Goal: Transaction & Acquisition: Purchase product/service

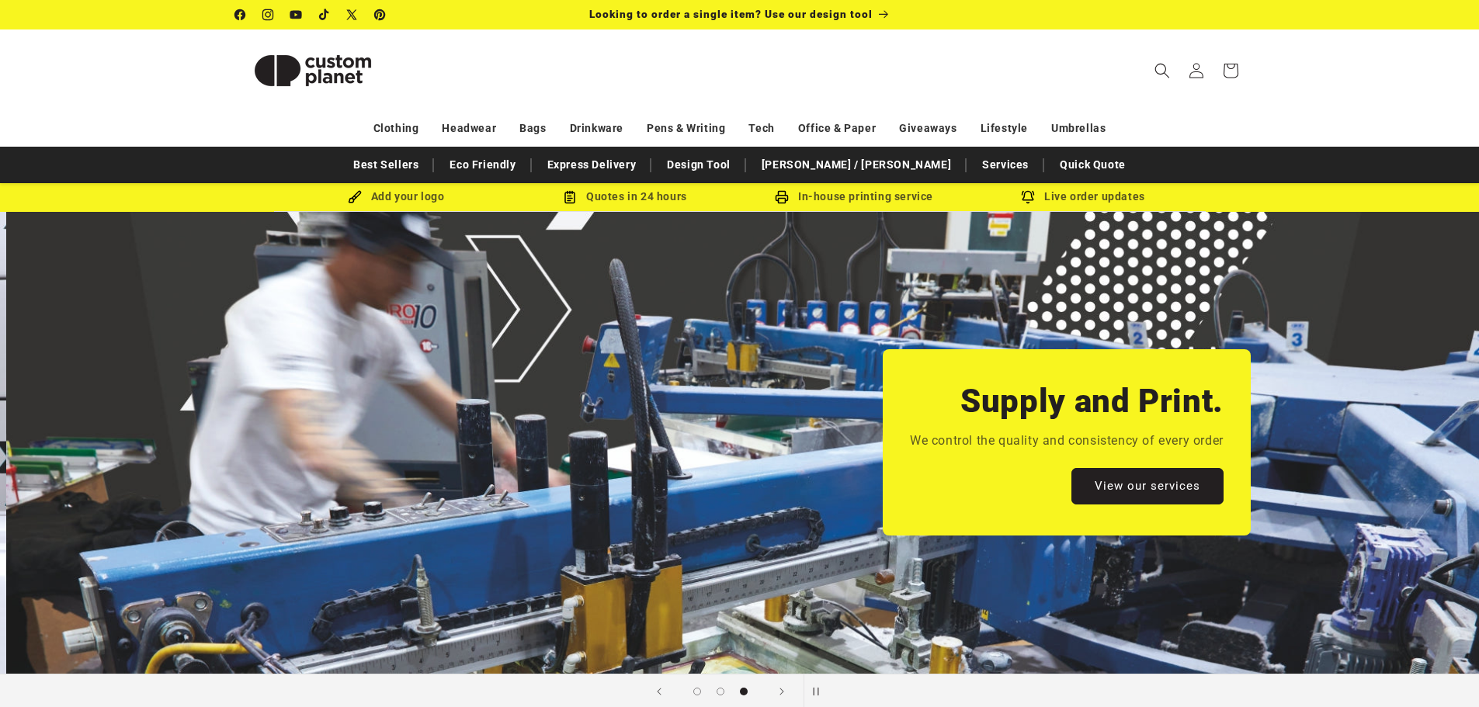
scroll to position [0, 2958]
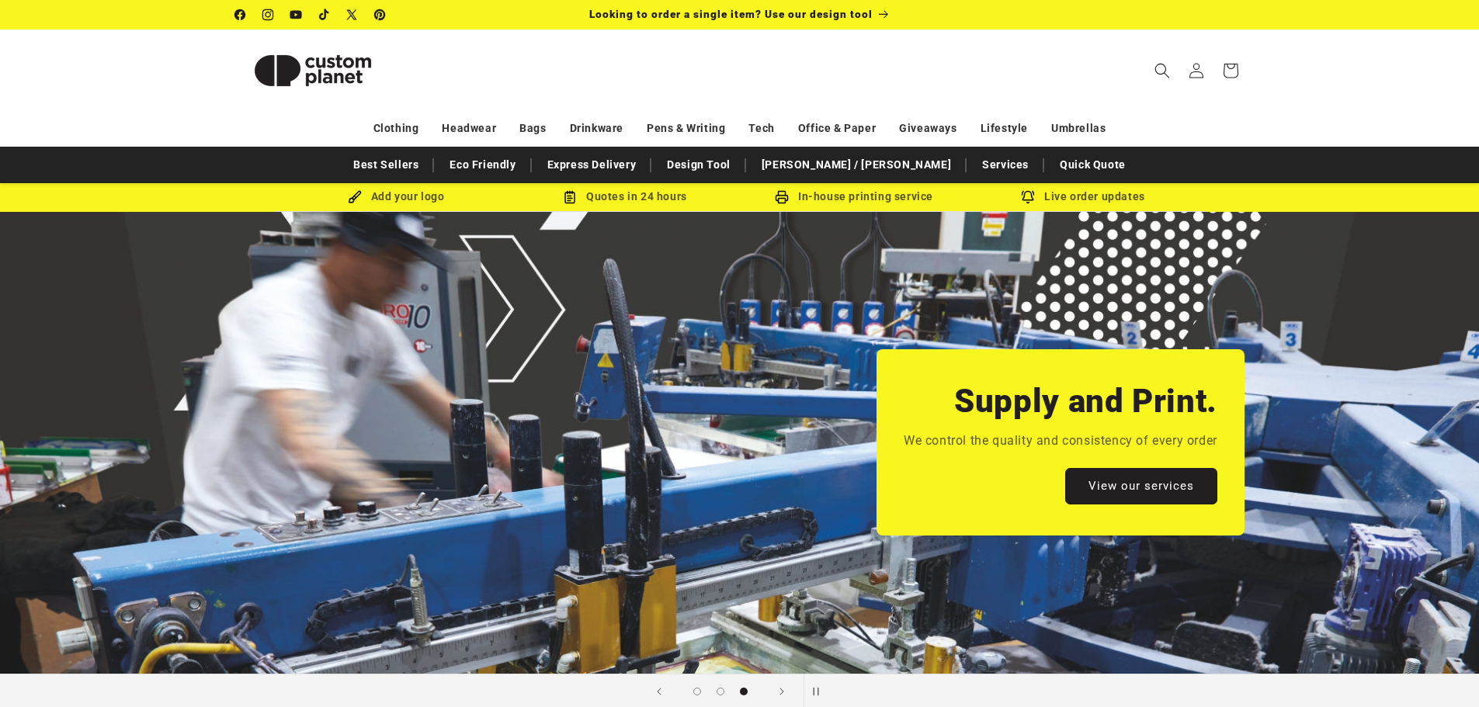
click at [166, 61] on sticky-header "Search My Account / Order Progress Cart Clothing Clothing T-shirts" at bounding box center [739, 70] width 1479 height 82
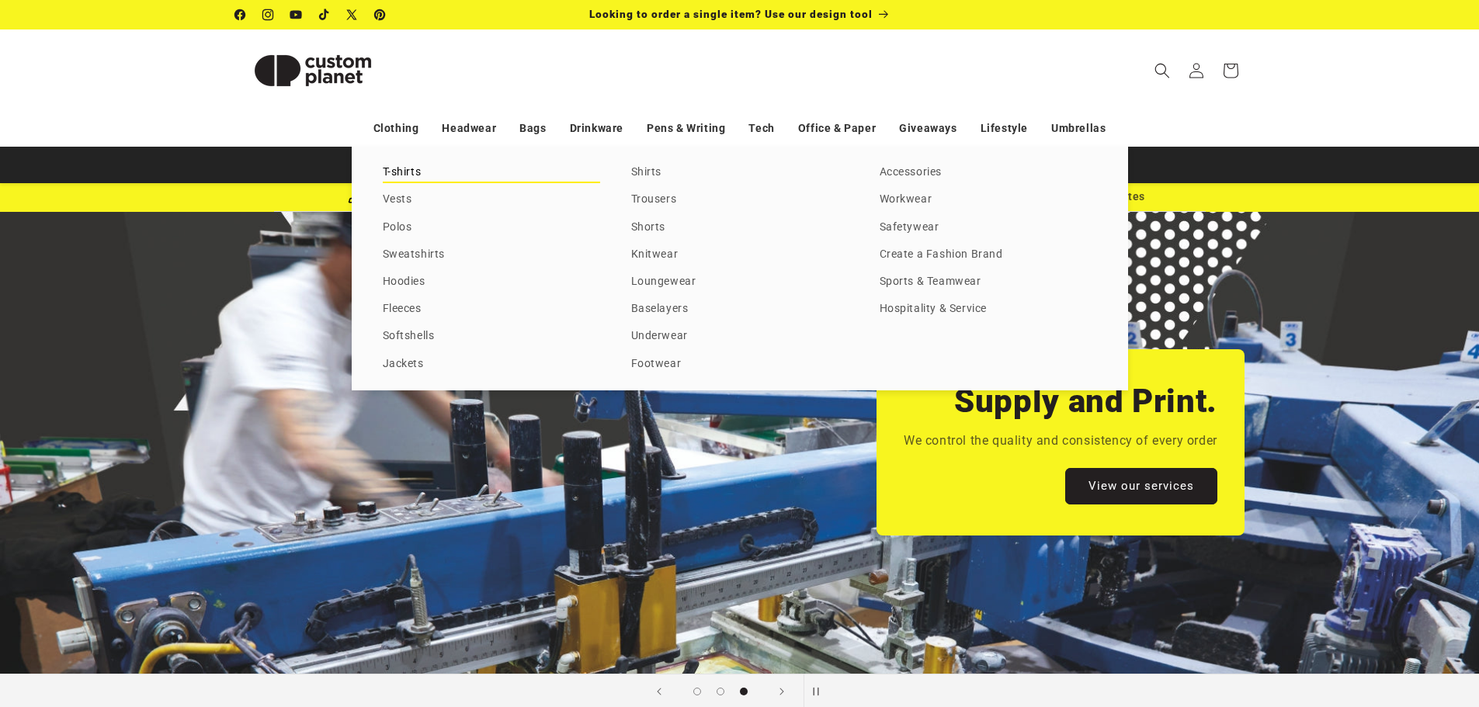
click at [411, 177] on link "T-shirts" at bounding box center [491, 172] width 217 height 21
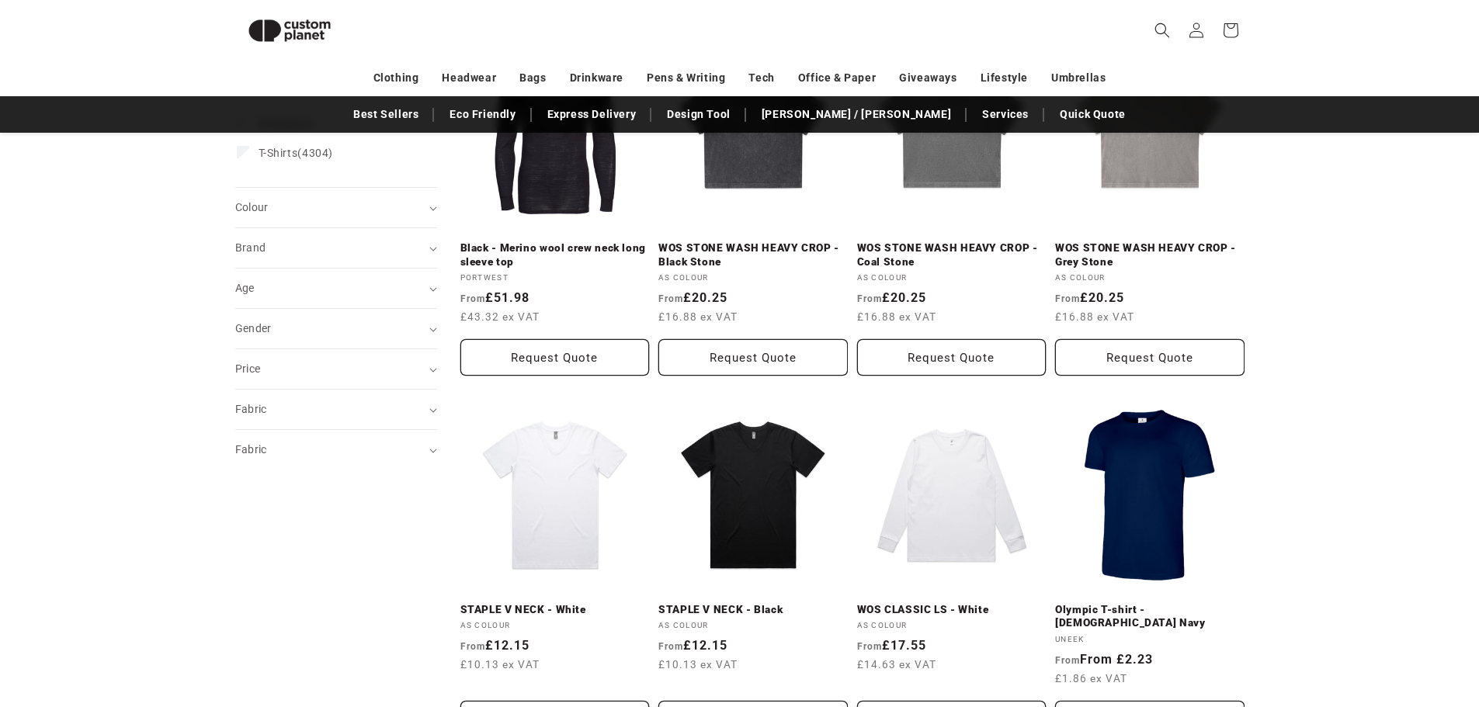
scroll to position [273, 0]
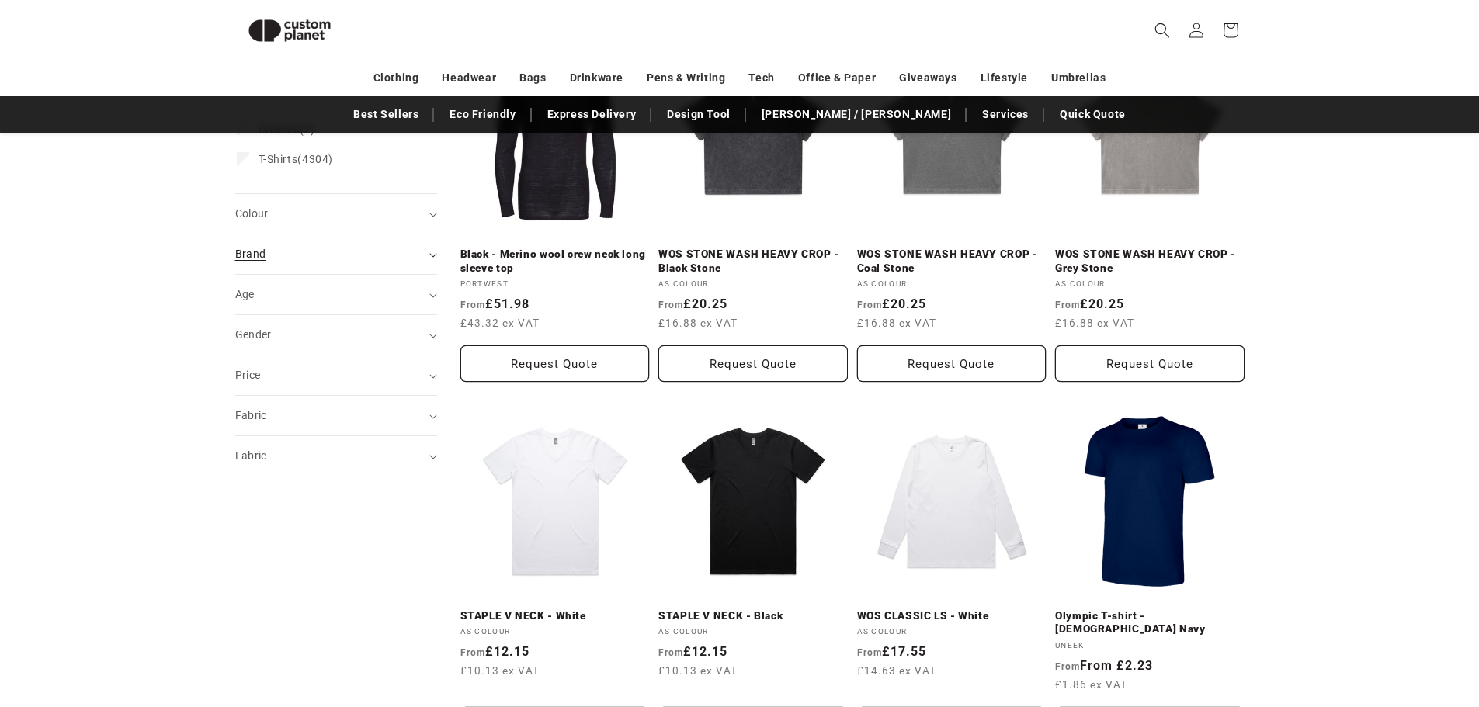
click at [258, 262] on div "Brand (0)" at bounding box center [329, 254] width 189 height 16
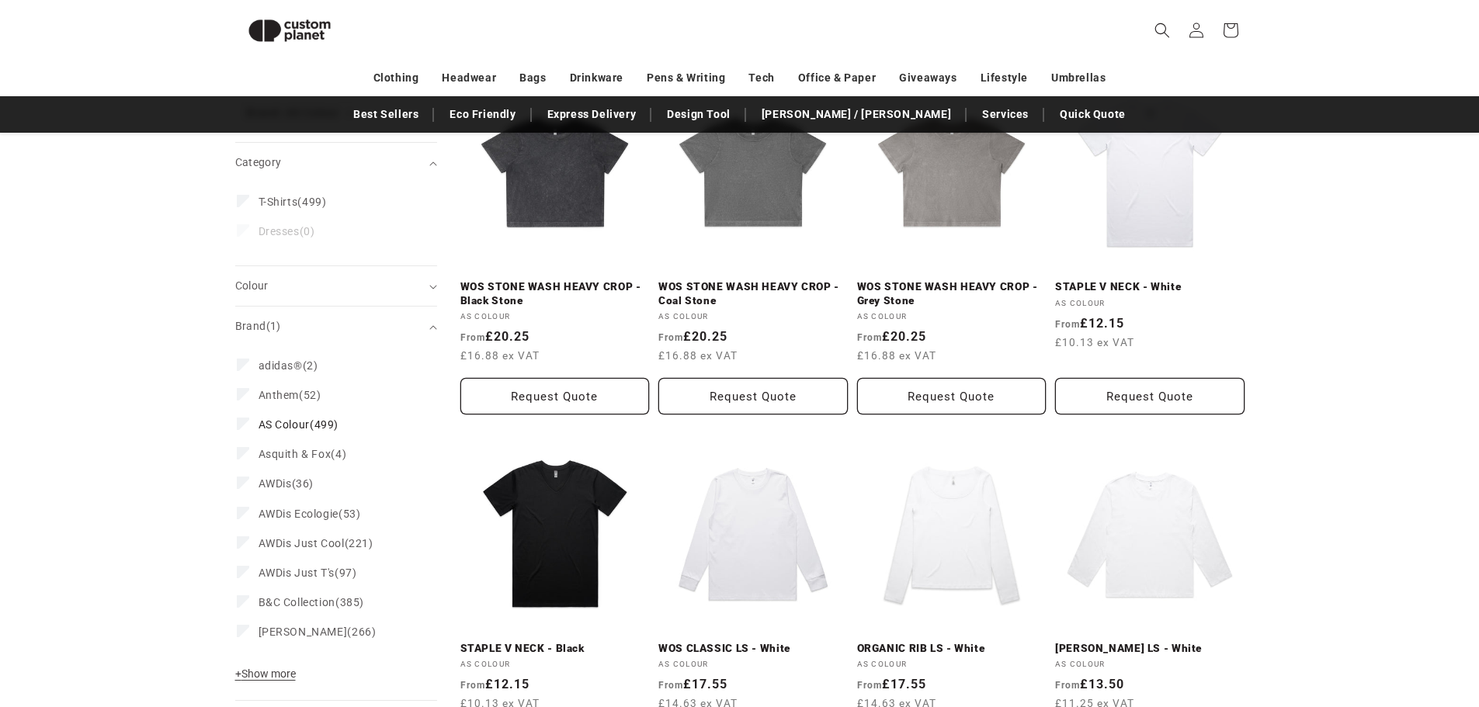
scroll to position [273, 0]
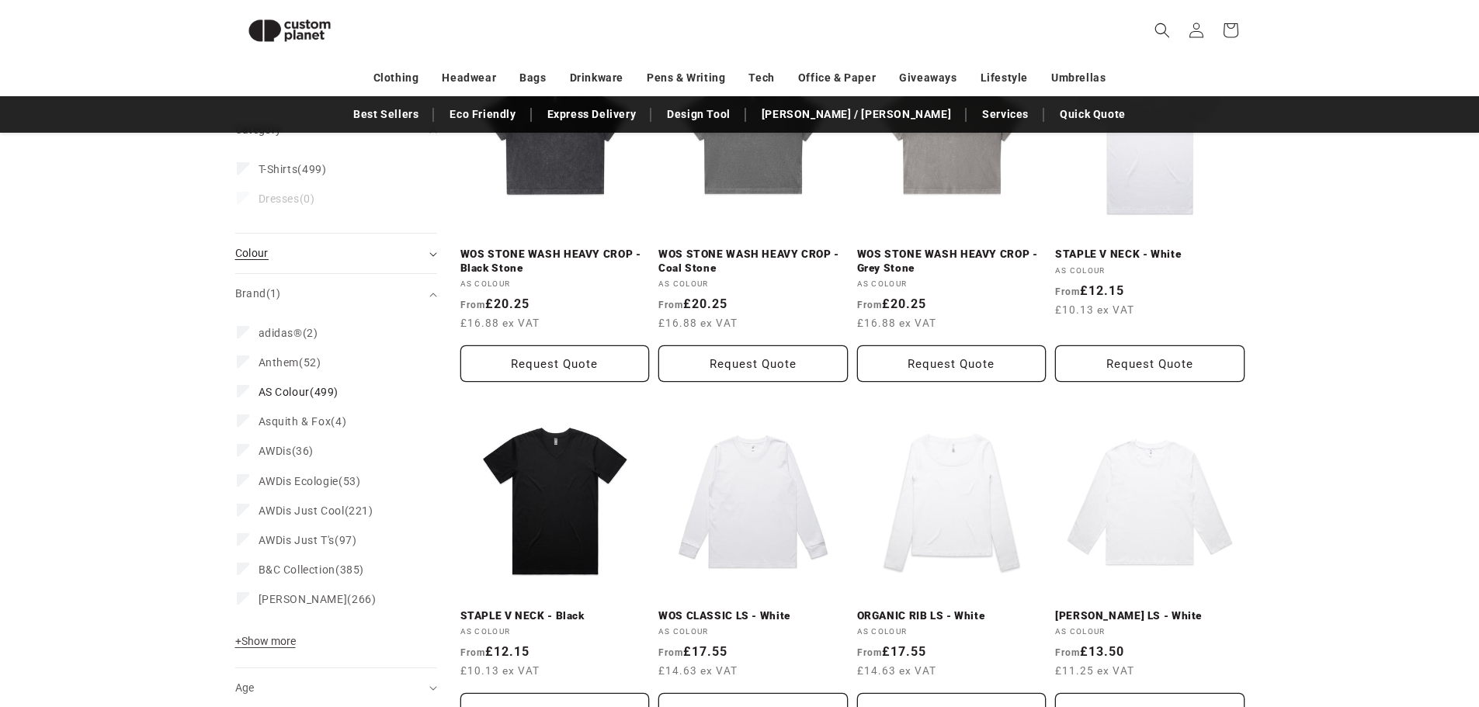
click at [380, 256] on div "Colour (0)" at bounding box center [329, 253] width 189 height 16
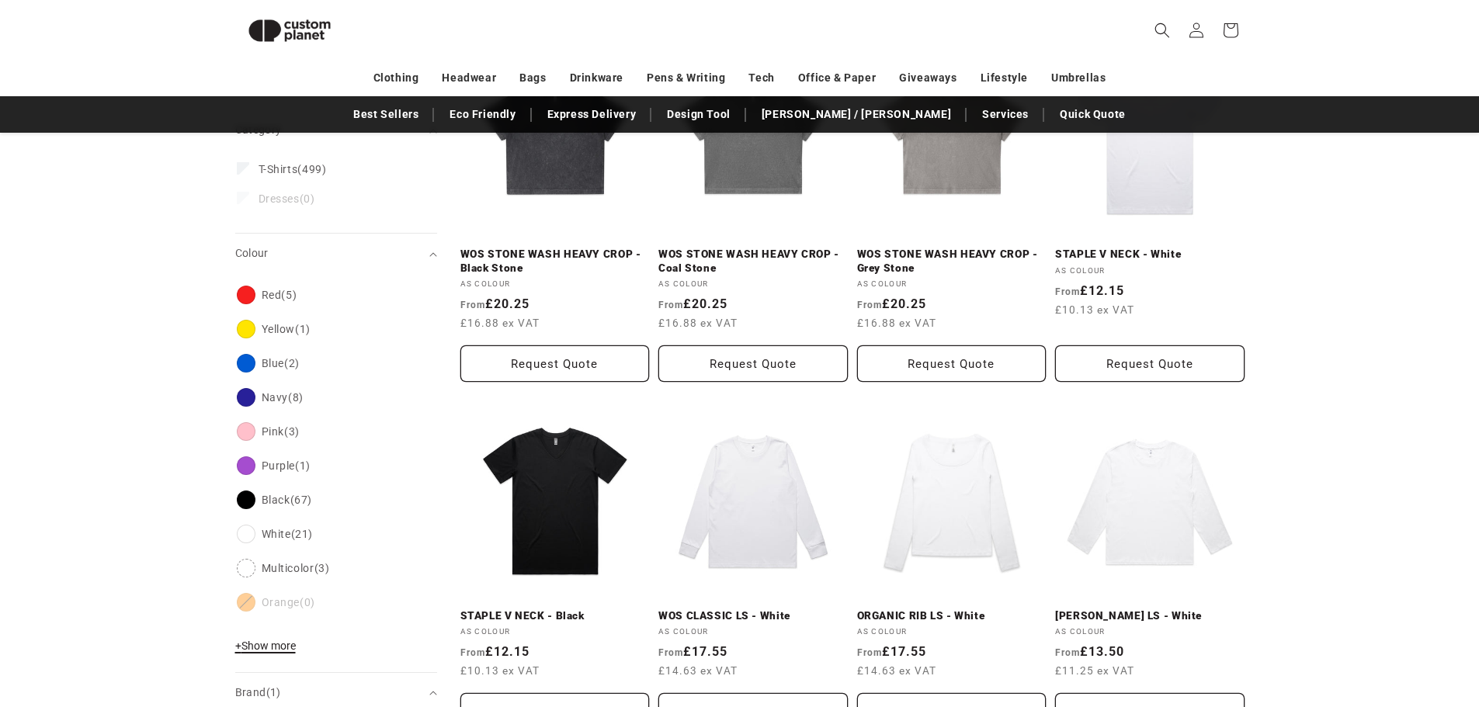
click at [257, 654] on button "+ Show more - Show less" at bounding box center [267, 650] width 65 height 22
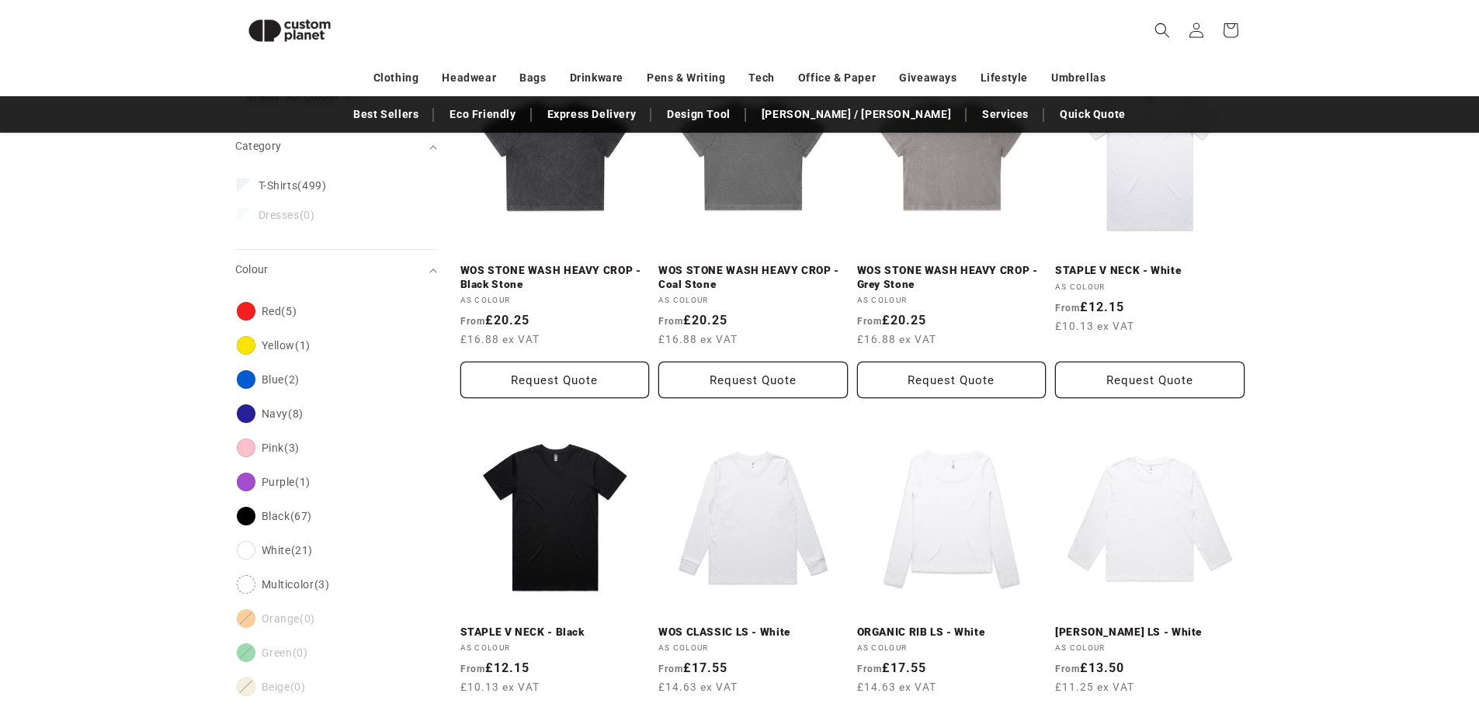
scroll to position [248, 0]
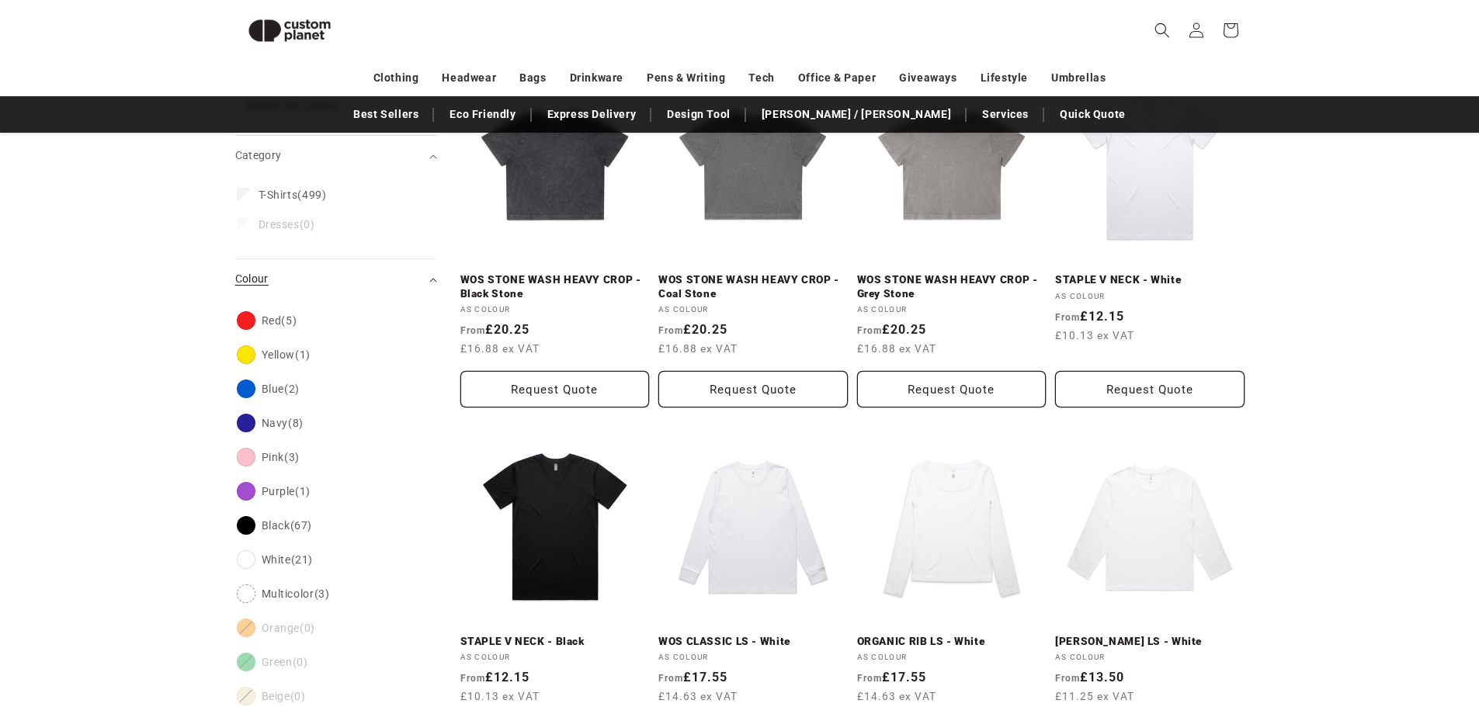
click at [271, 283] on div "Colour (0)" at bounding box center [329, 279] width 189 height 16
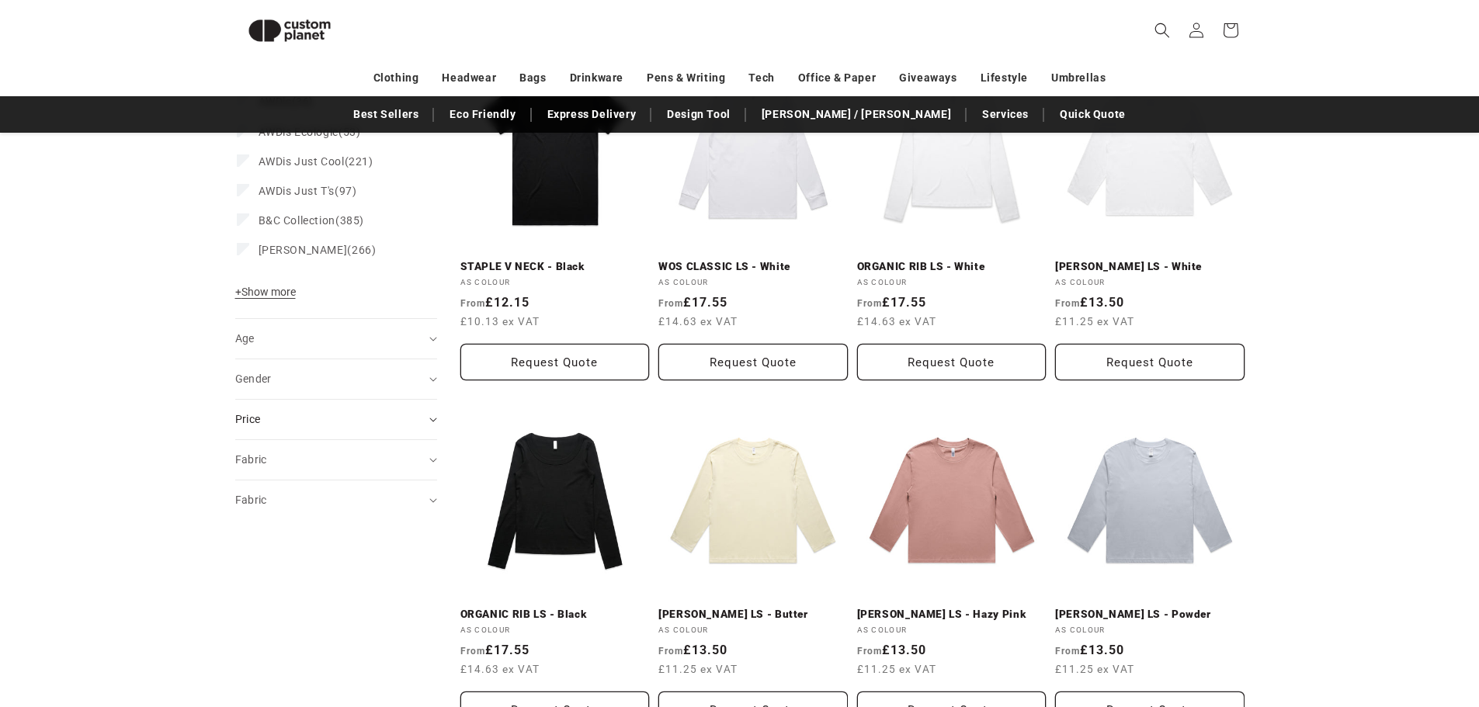
scroll to position [636, 0]
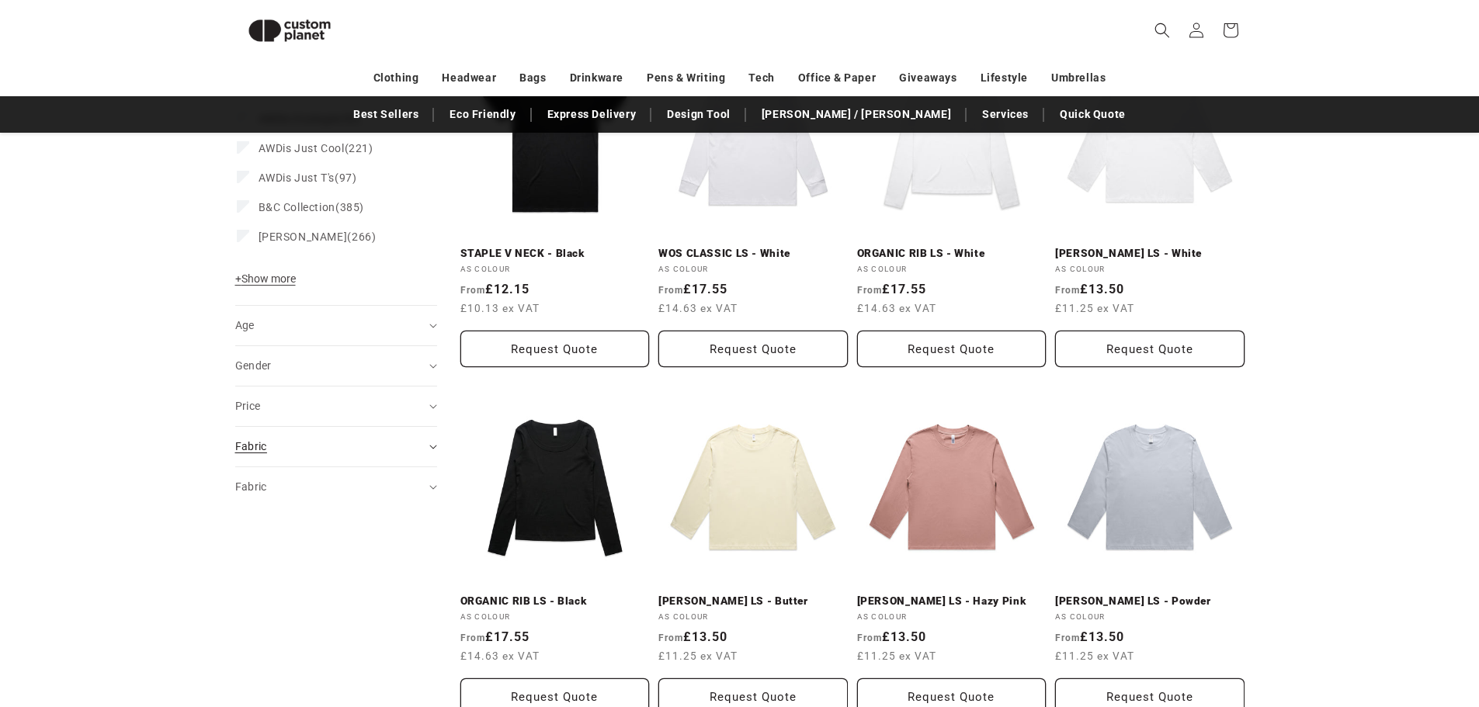
click at [293, 445] on div "Fabric (0)" at bounding box center [329, 447] width 189 height 16
click at [280, 494] on div "Fabric (0)" at bounding box center [329, 487] width 189 height 16
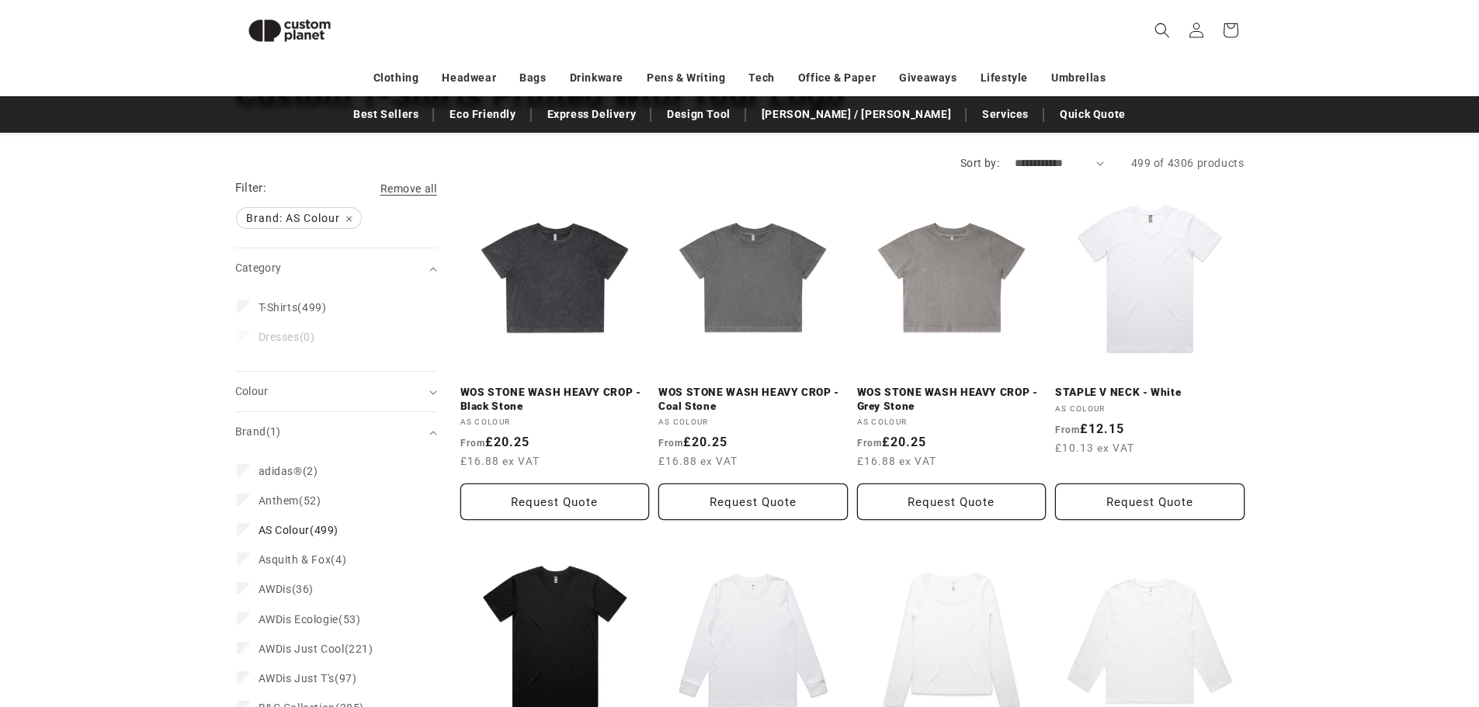
scroll to position [118, 0]
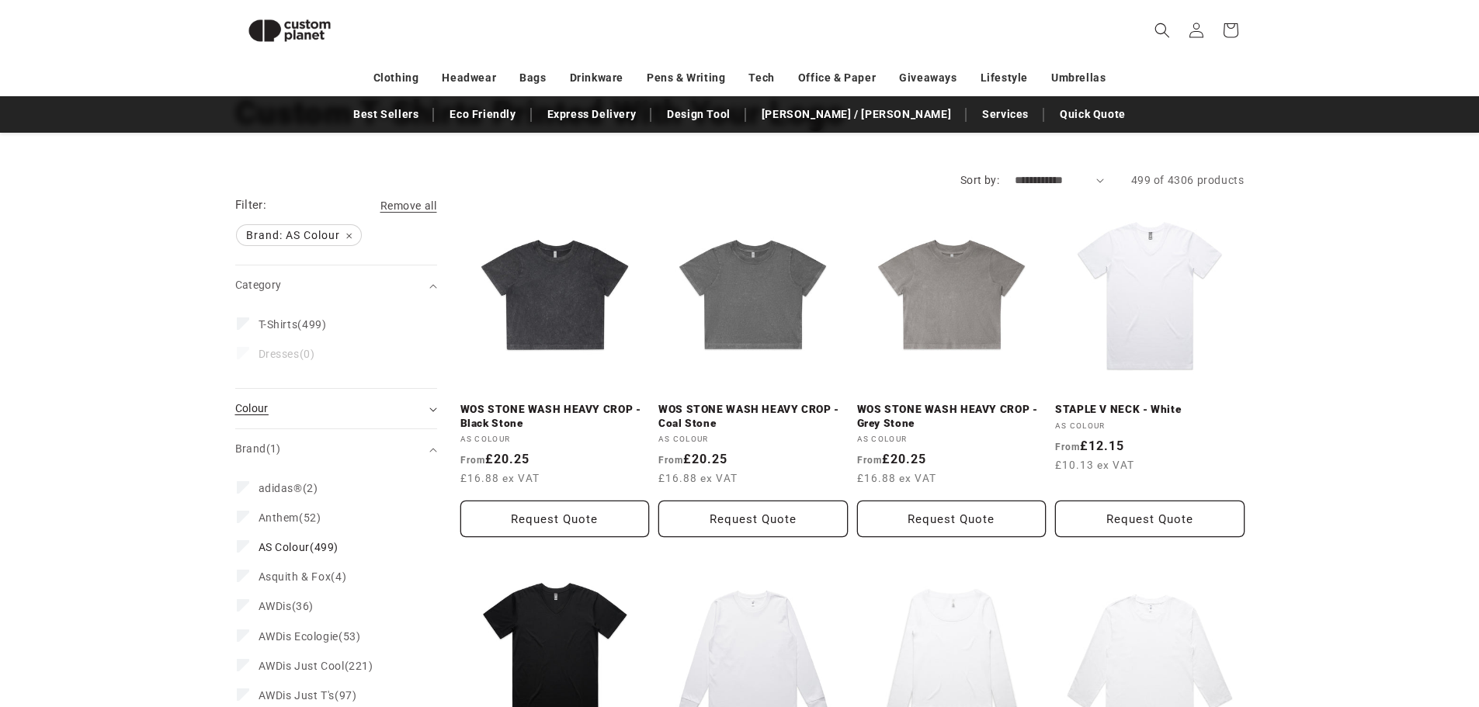
click at [276, 412] on div "Colour (0)" at bounding box center [329, 409] width 189 height 16
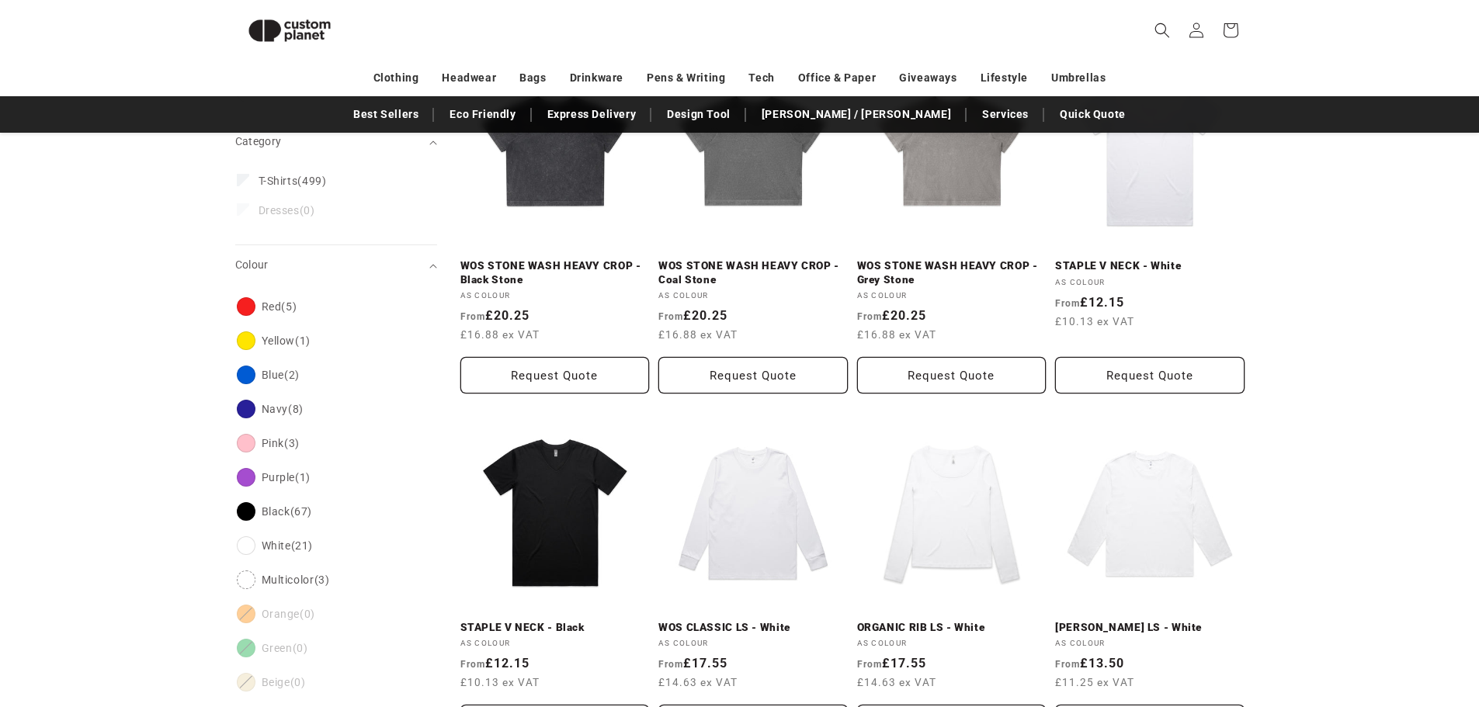
scroll to position [273, 0]
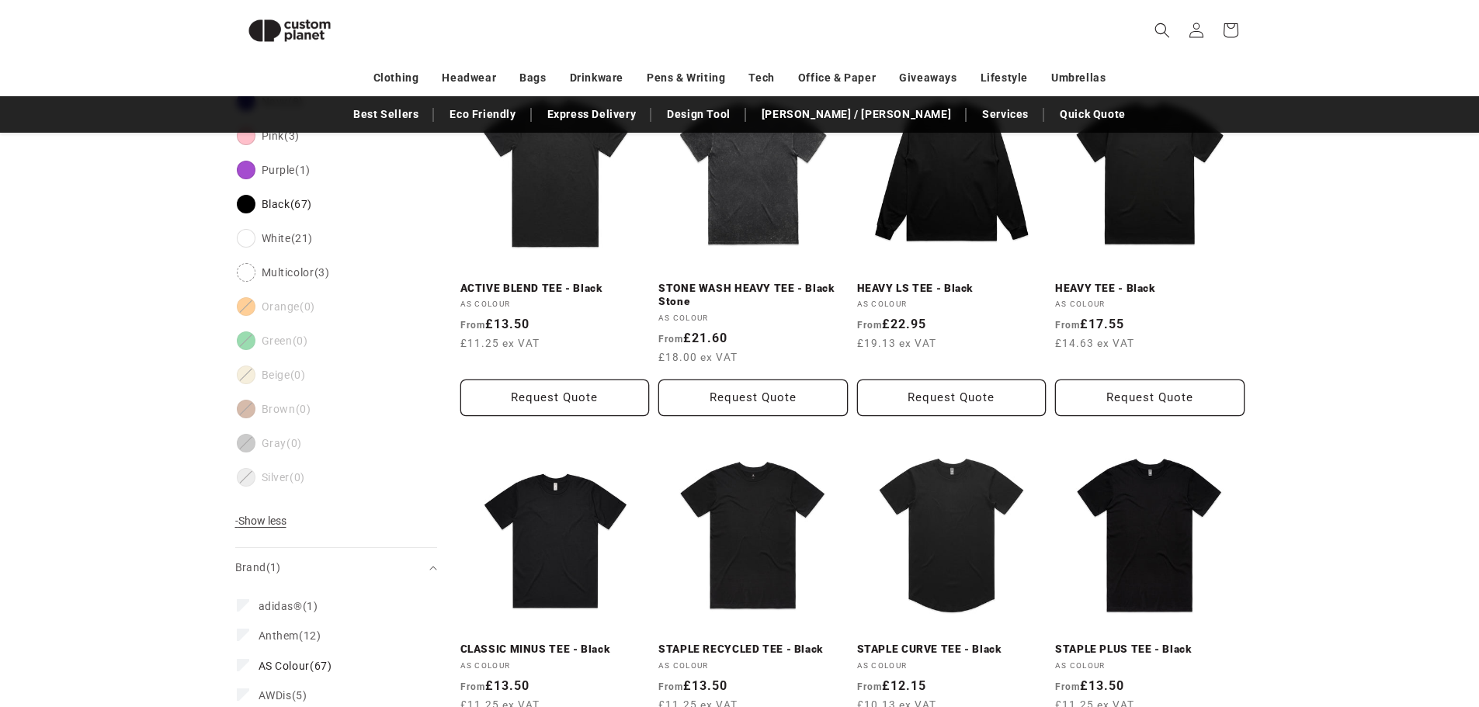
scroll to position [609, 0]
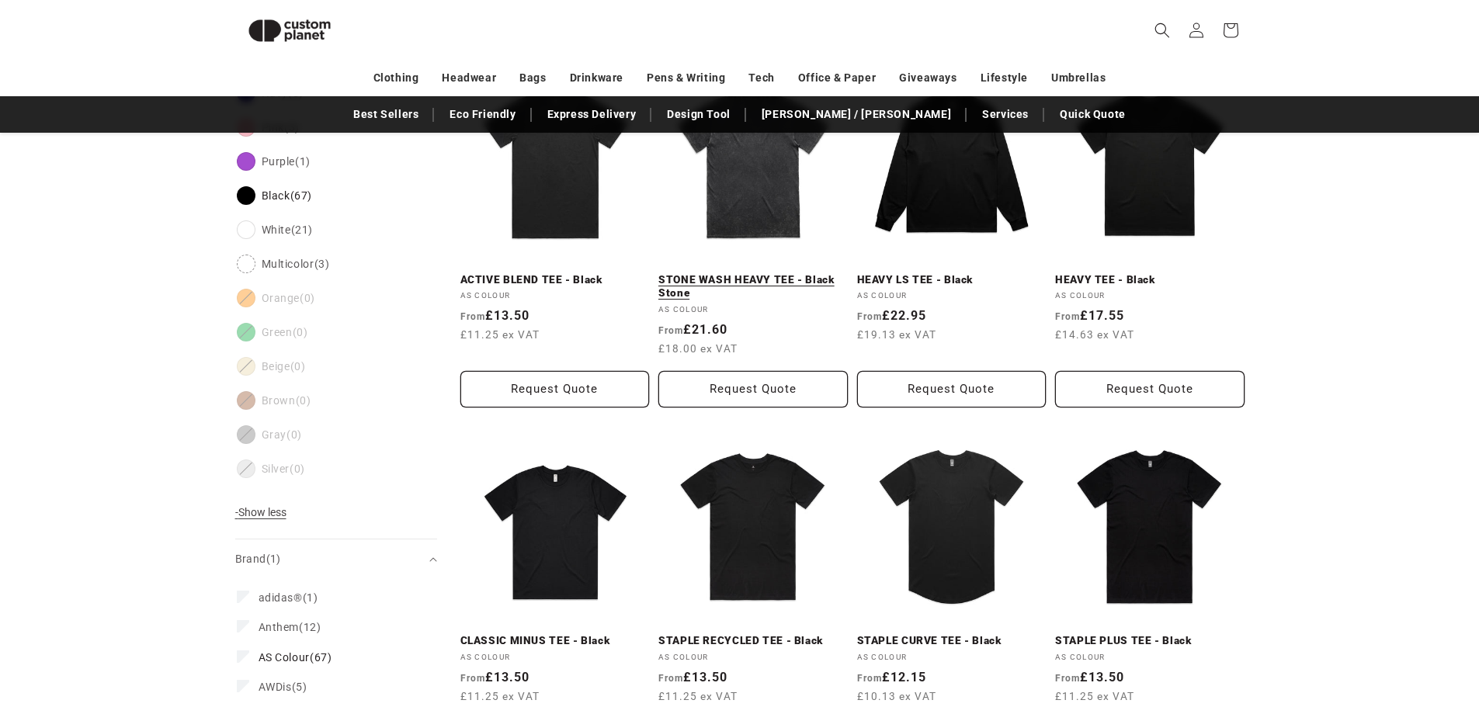
click at [750, 273] on link "STONE WASH HEAVY TEE - Black Stone" at bounding box center [752, 286] width 189 height 27
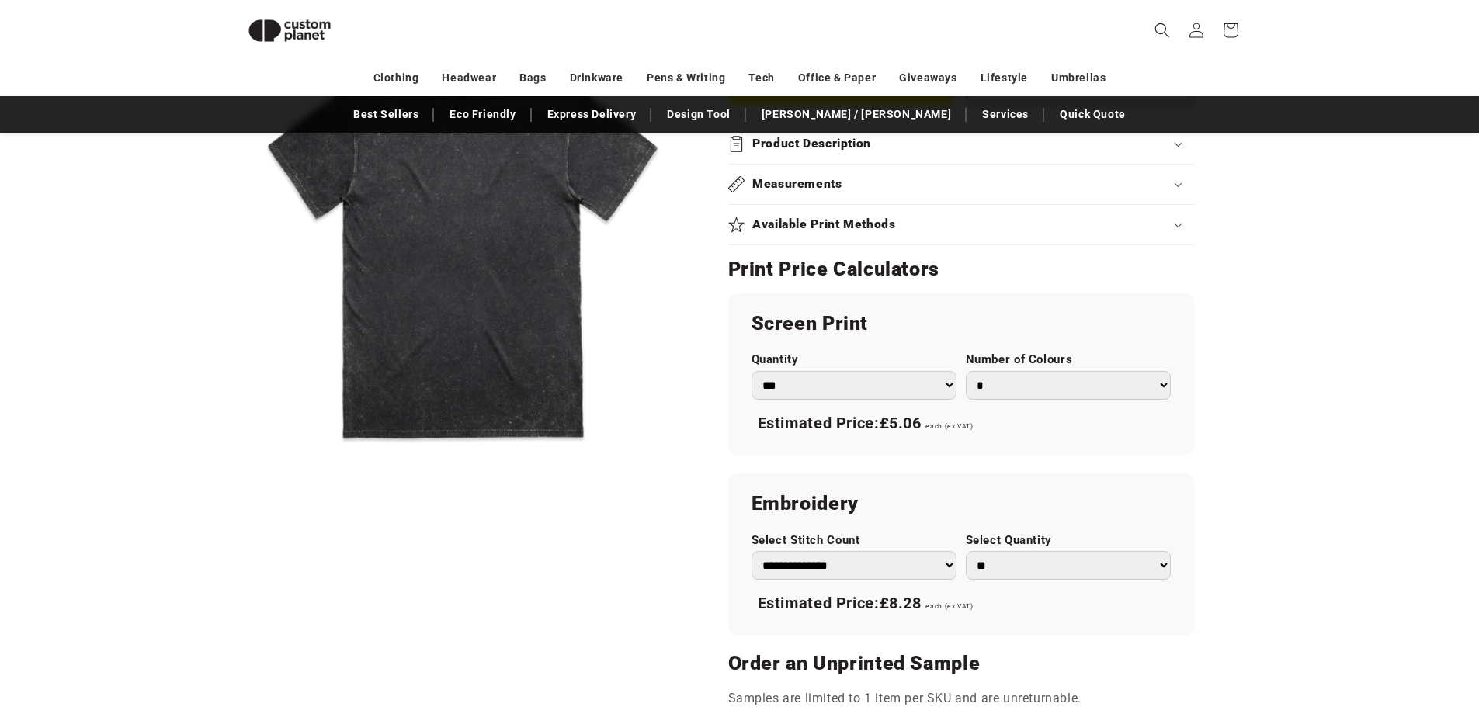
scroll to position [756, 0]
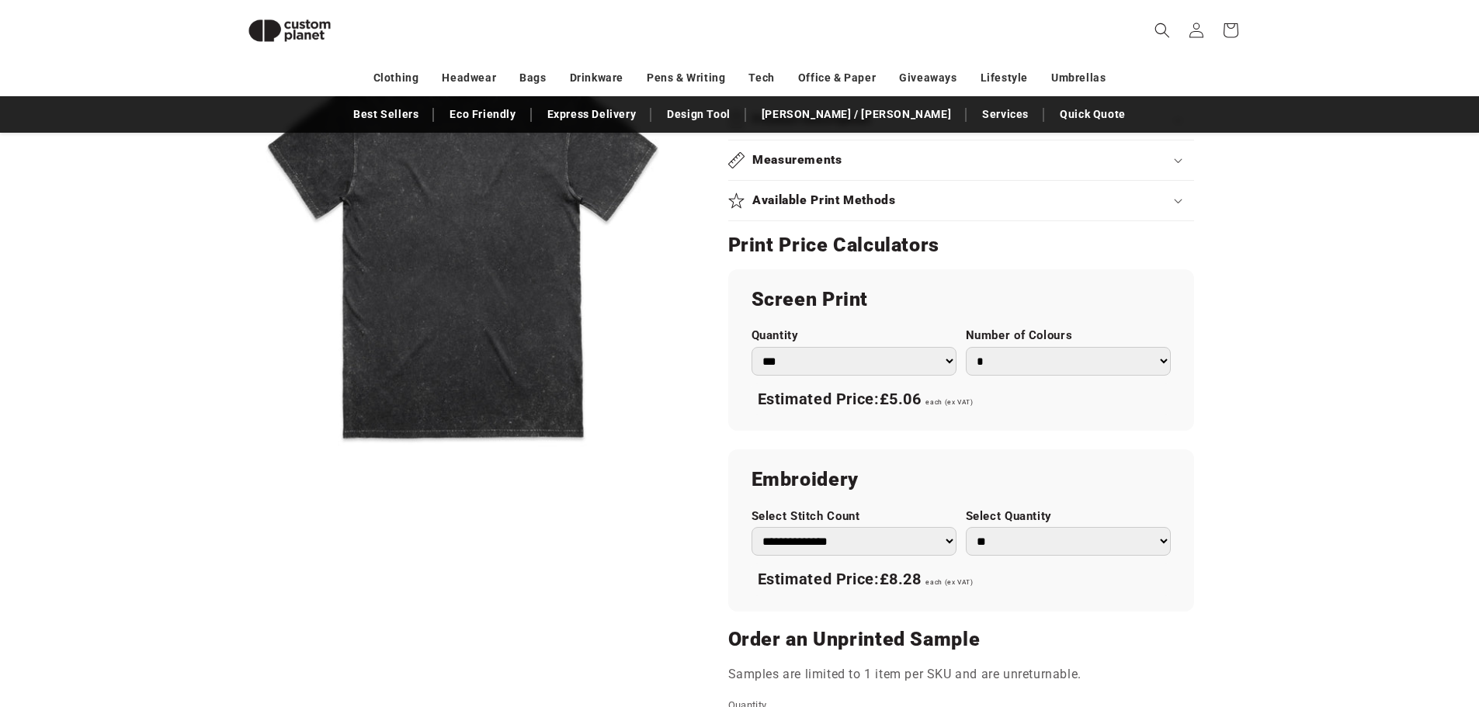
click at [925, 367] on select "*** *** *** **** **** **** ***** *****" at bounding box center [853, 361] width 205 height 29
click at [1299, 331] on product-info "Skip to product information Open media 1 in modal 1 / of 1 AS Colour STONE WASH…" at bounding box center [739, 225] width 1479 height 1581
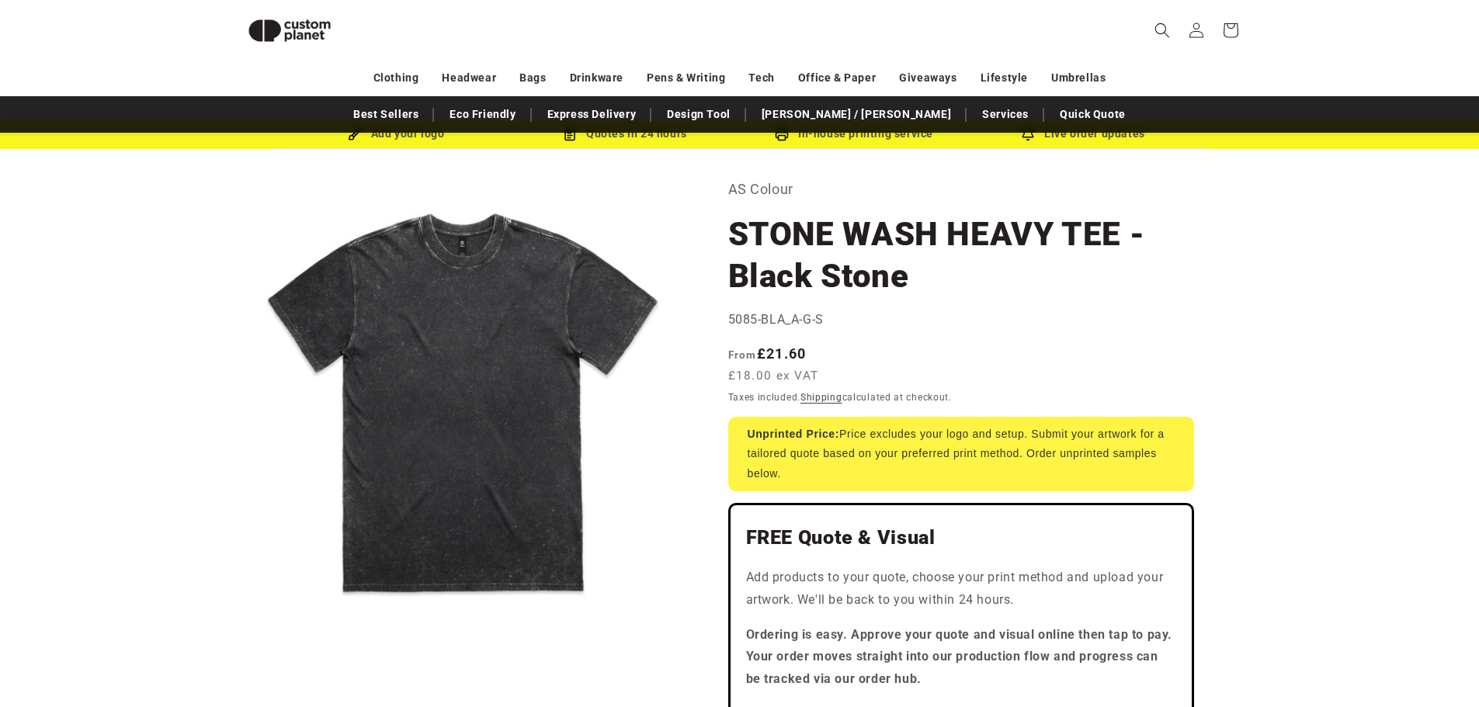
scroll to position [0, 0]
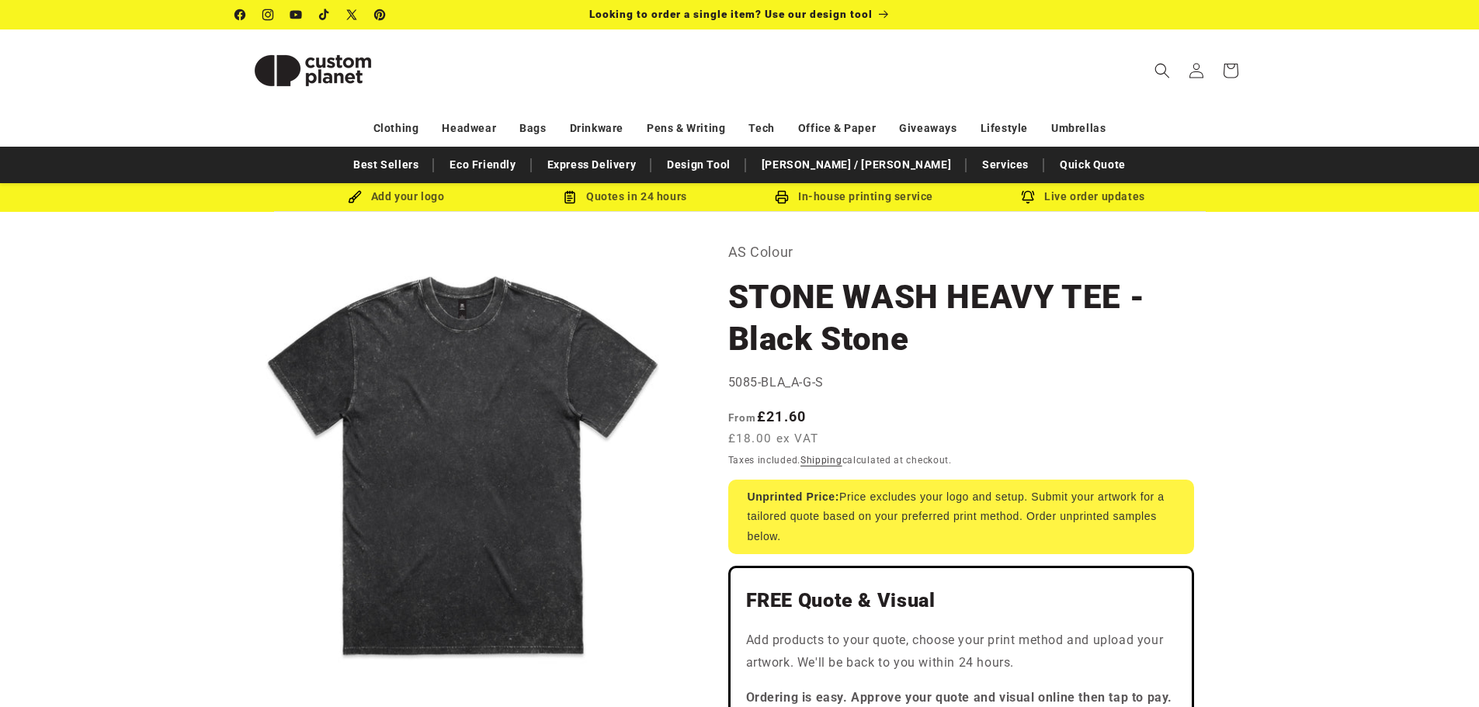
click at [435, 196] on div "Add your logo" at bounding box center [396, 196] width 229 height 19
click at [311, 71] on img at bounding box center [312, 71] width 155 height 70
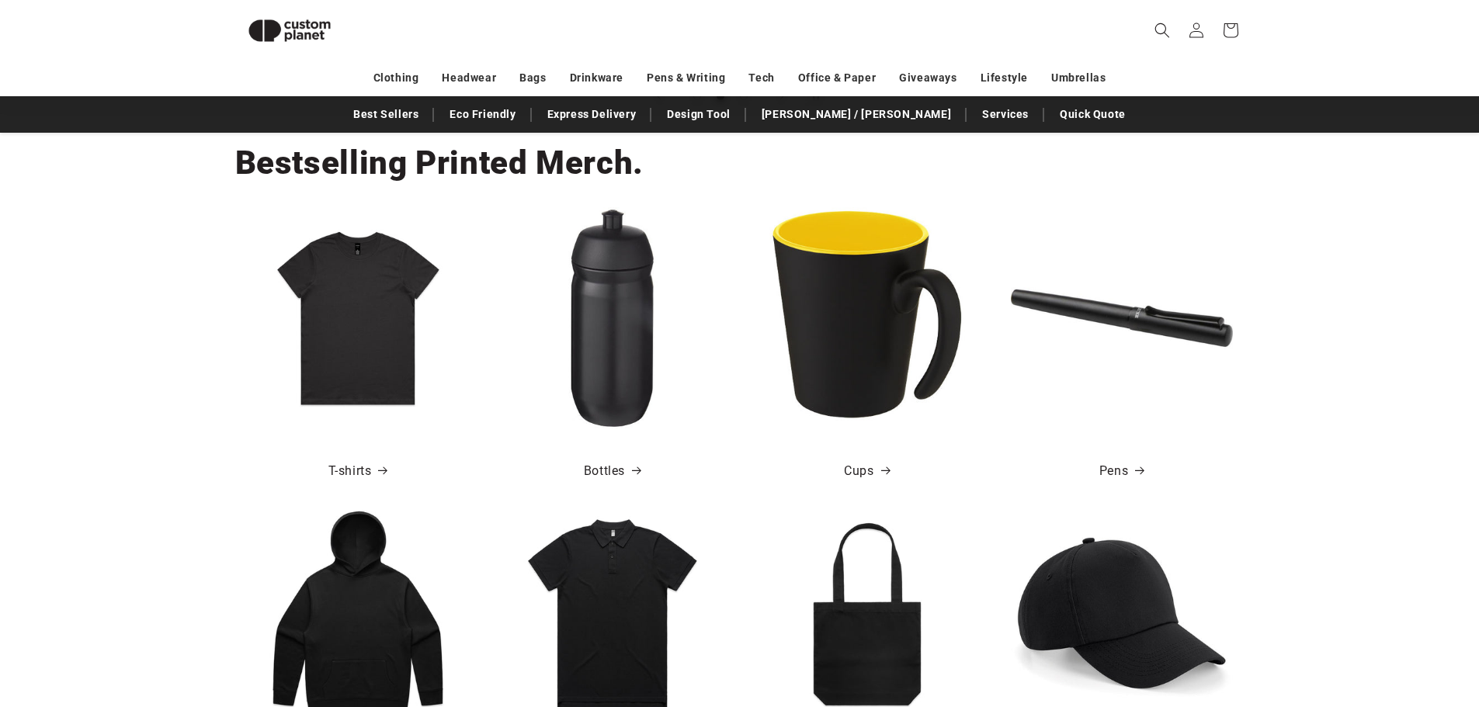
scroll to position [0, 1479]
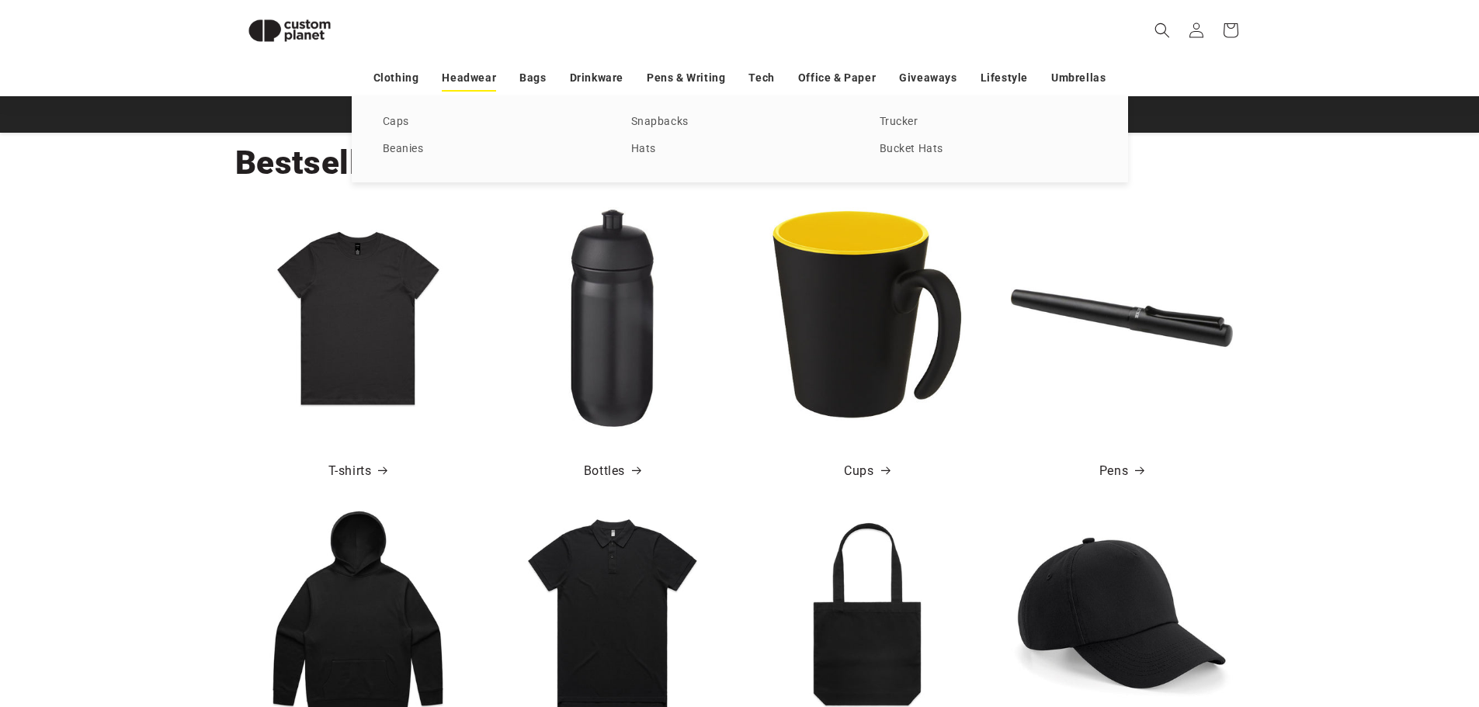
click at [458, 72] on link "Headwear" at bounding box center [469, 77] width 54 height 27
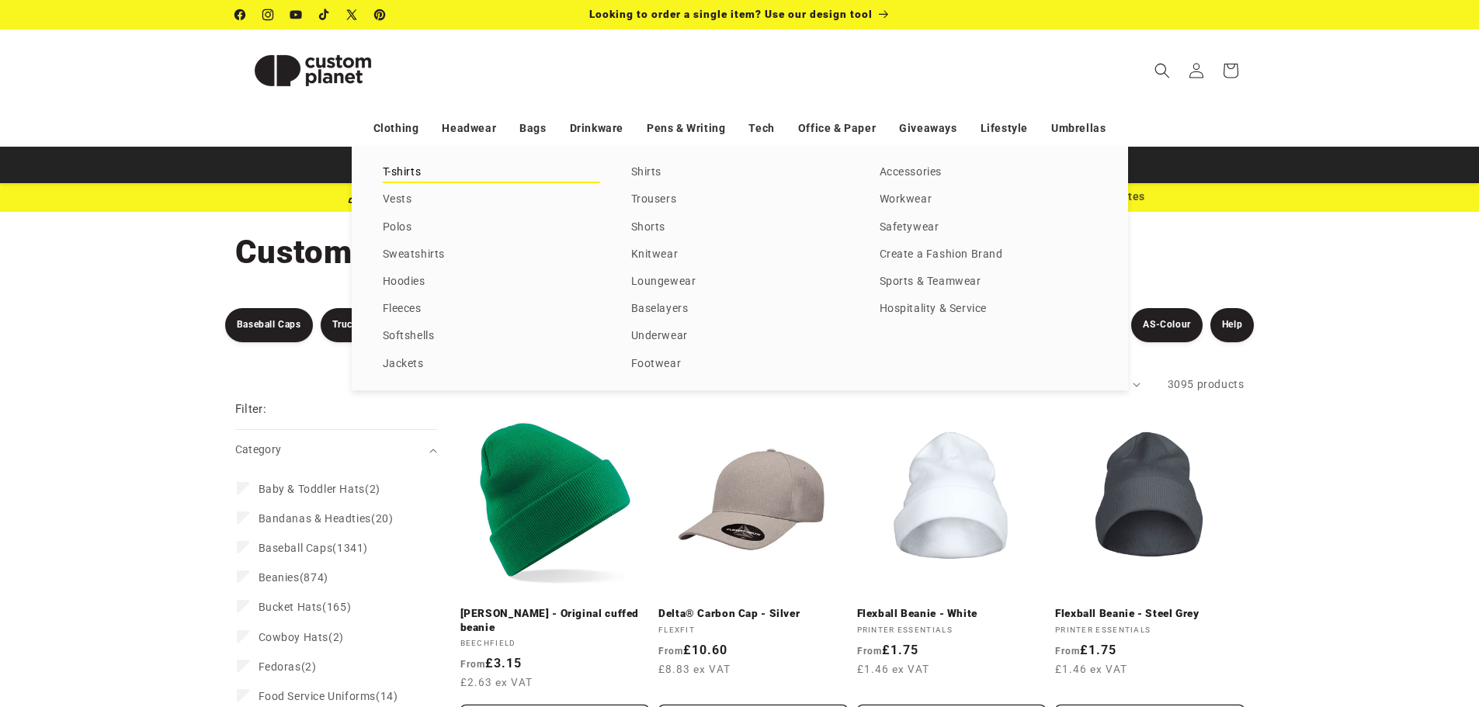
drag, startPoint x: 399, startPoint y: 172, endPoint x: 332, endPoint y: 160, distance: 67.8
click at [399, 172] on link "T-shirts" at bounding box center [491, 172] width 217 height 21
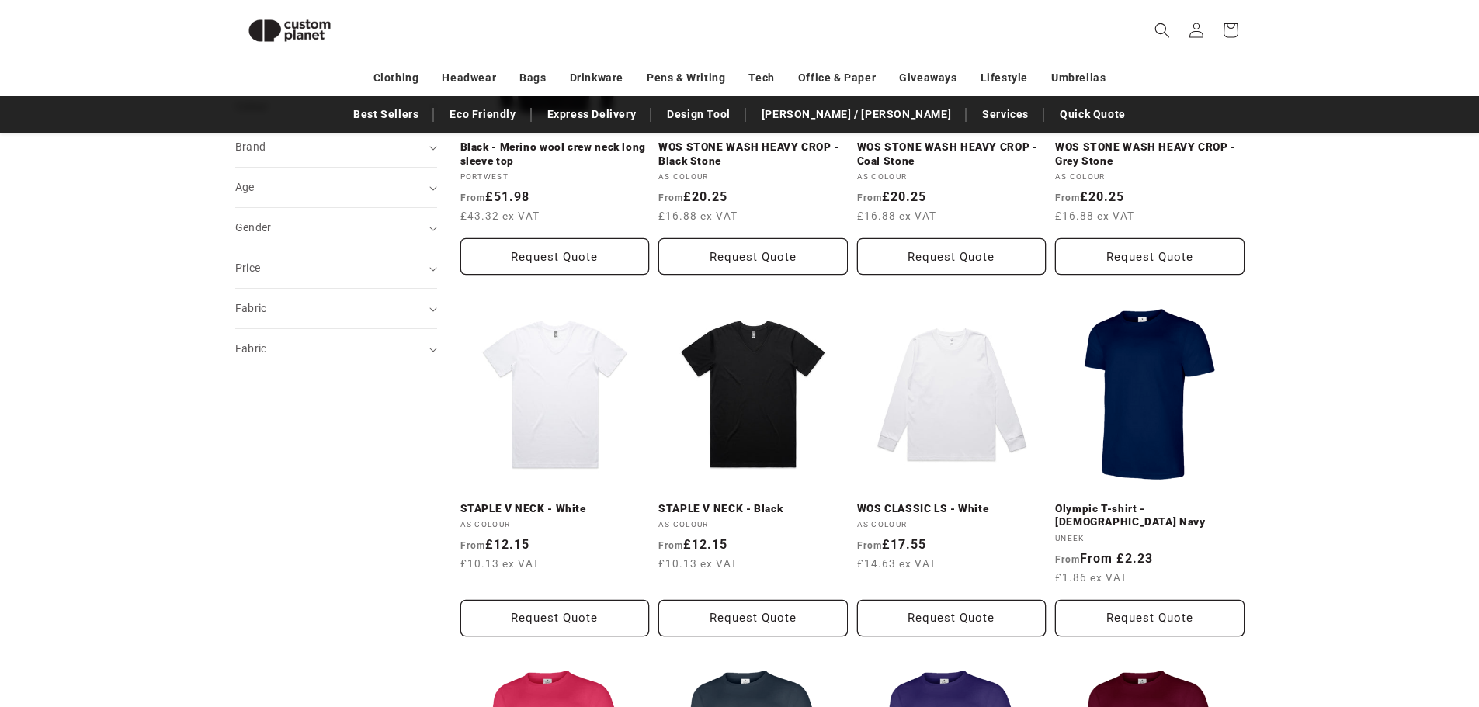
scroll to position [393, 0]
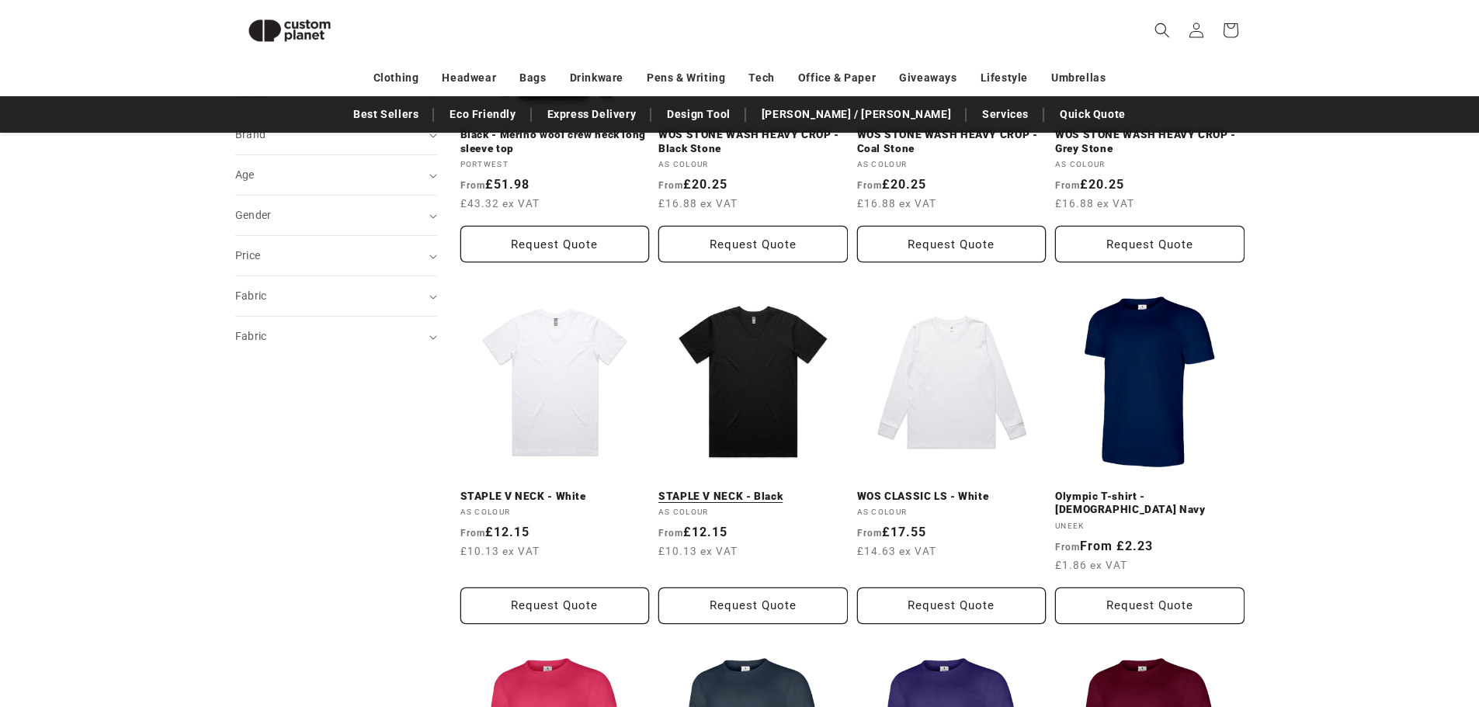
click at [718, 490] on link "STAPLE V NECK - Black" at bounding box center [752, 497] width 189 height 14
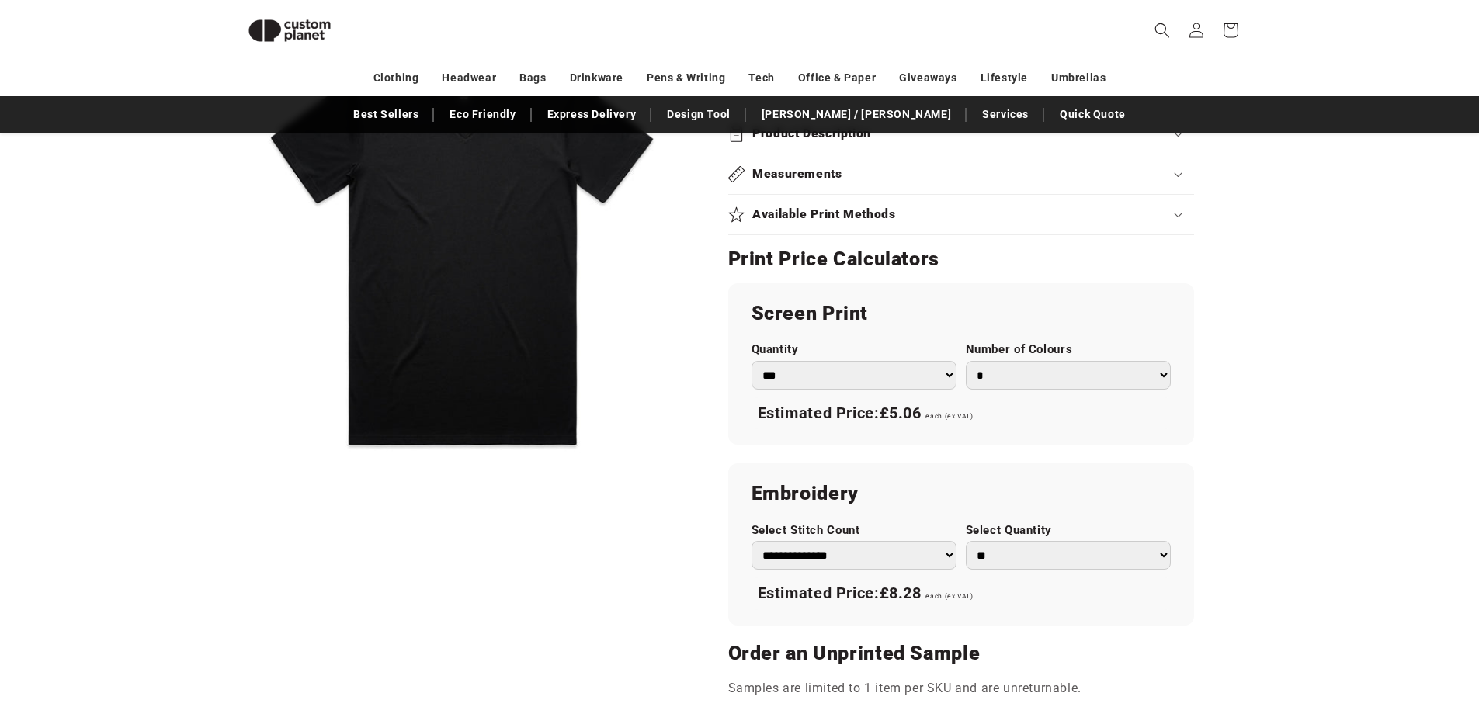
scroll to position [704, 0]
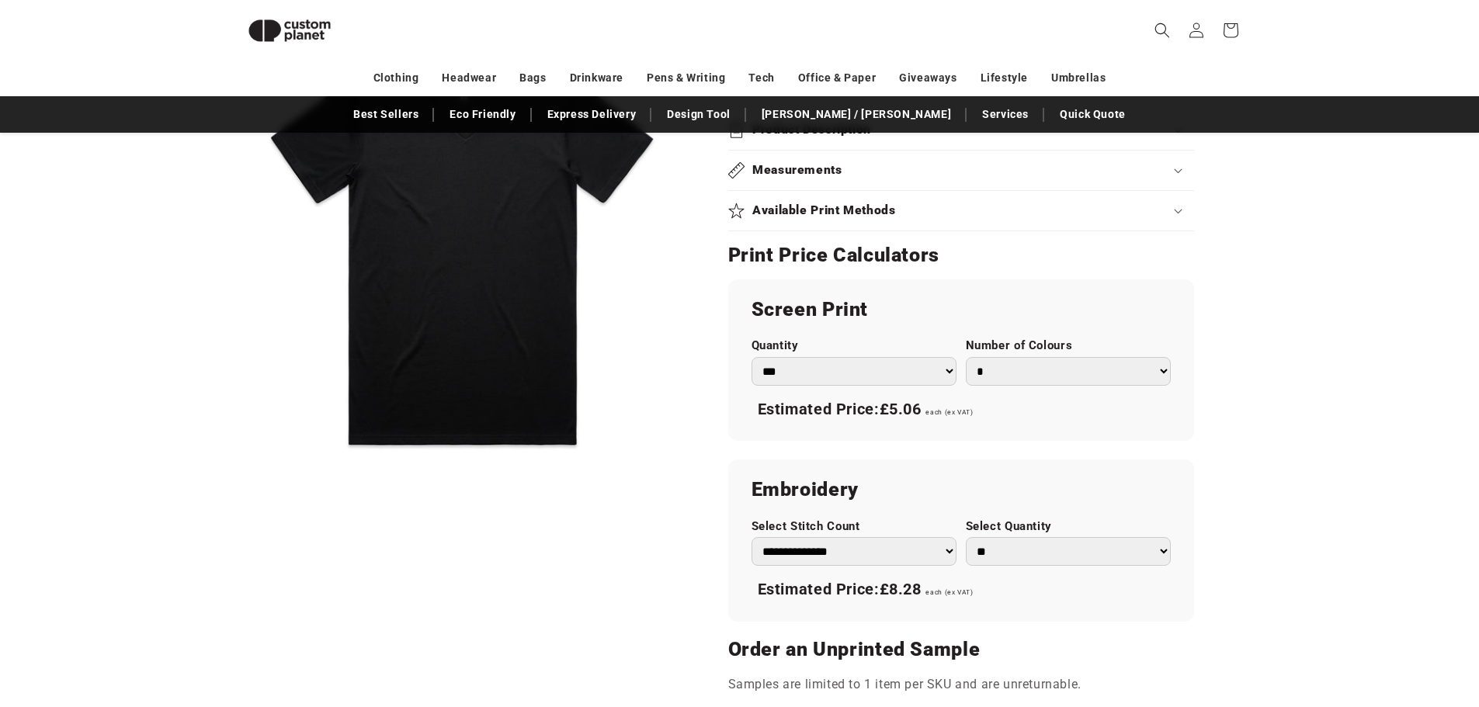
click at [909, 375] on select "*** *** *** **** **** **** ***** *****" at bounding box center [853, 371] width 205 height 29
click at [1282, 381] on div "Skip to product information Open media 1 in modal 1 / of 1 AS Colour STAPLE V N…" at bounding box center [739, 253] width 1087 height 1477
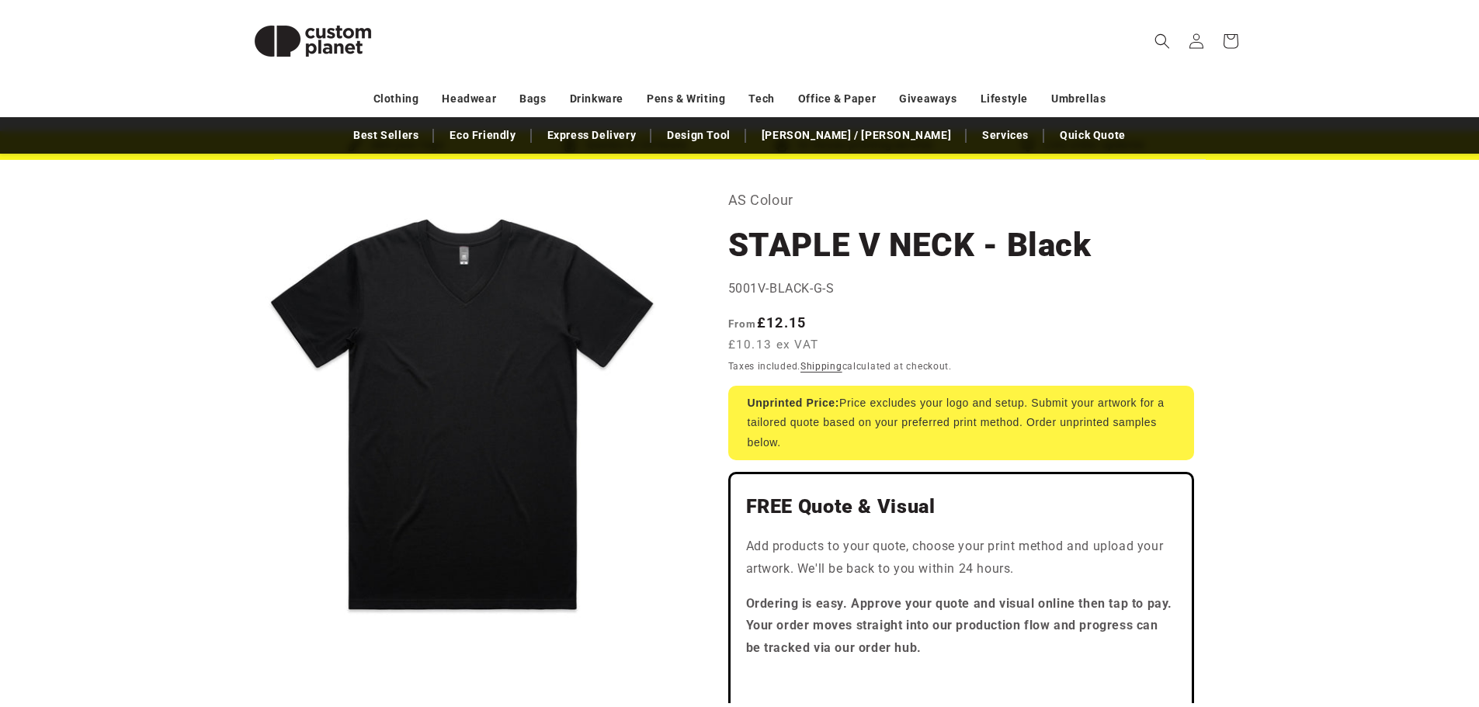
scroll to position [78, 0]
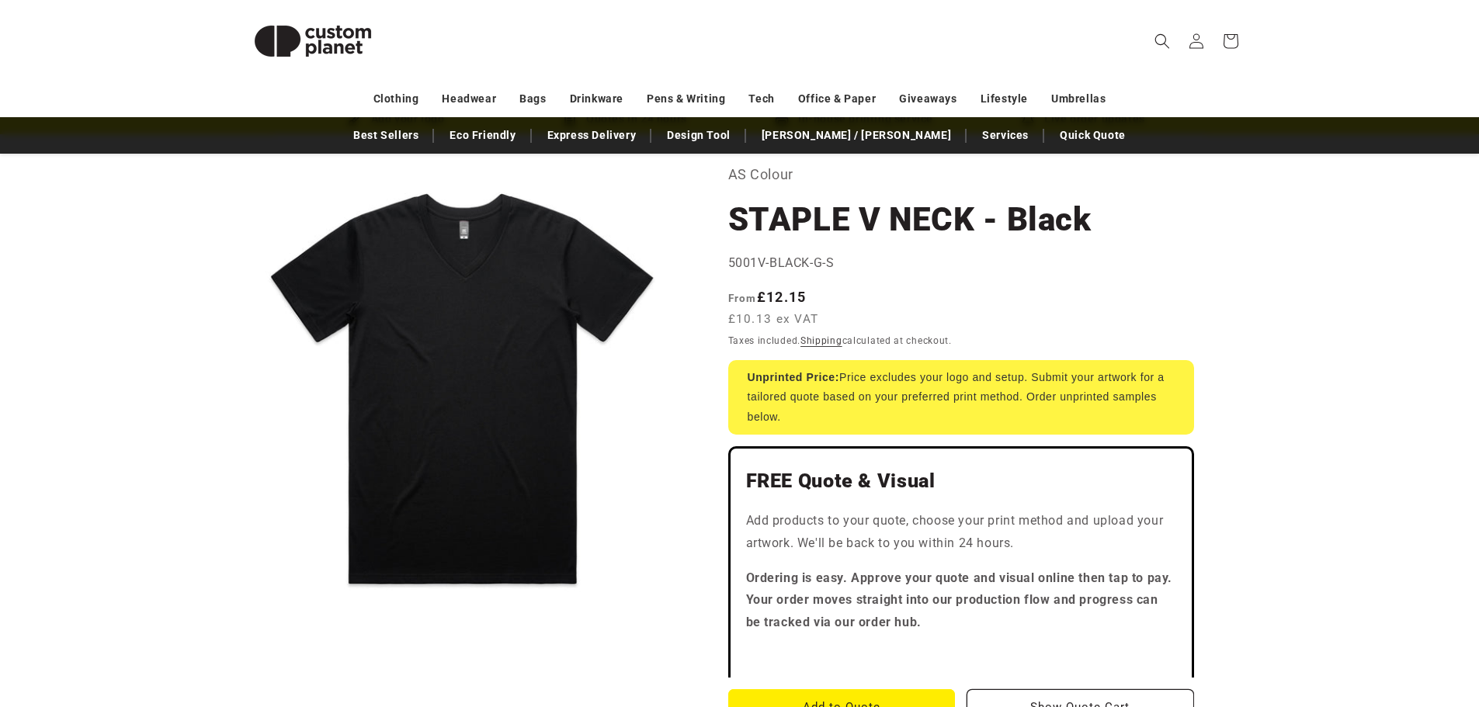
drag, startPoint x: 1317, startPoint y: 298, endPoint x: 1247, endPoint y: 265, distance: 77.8
